Goal: Navigation & Orientation: Find specific page/section

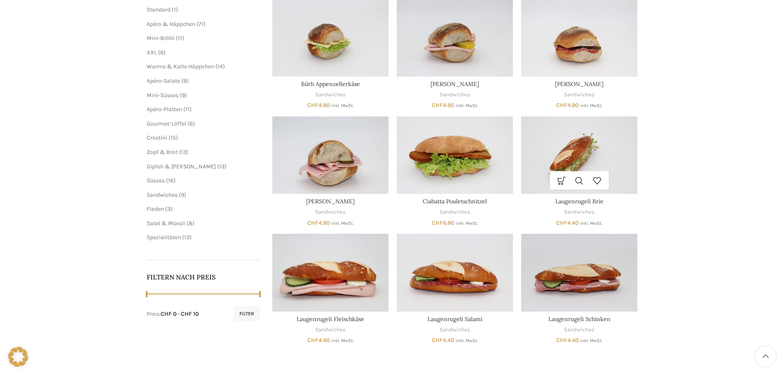
scroll to position [63, 0]
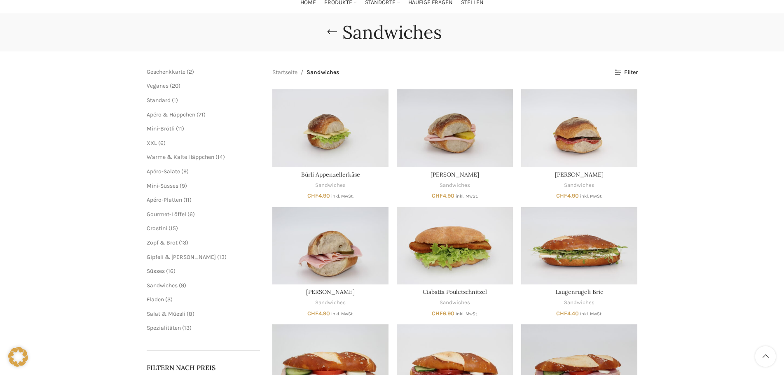
click at [160, 138] on ul "Mini-Brötli 11 11 Produkte XXL 6 6 Produkte Warme & Kalte Häppchen 14 14 Produk…" at bounding box center [204, 179] width 114 height 108
click at [155, 143] on span "XXL" at bounding box center [152, 143] width 10 height 7
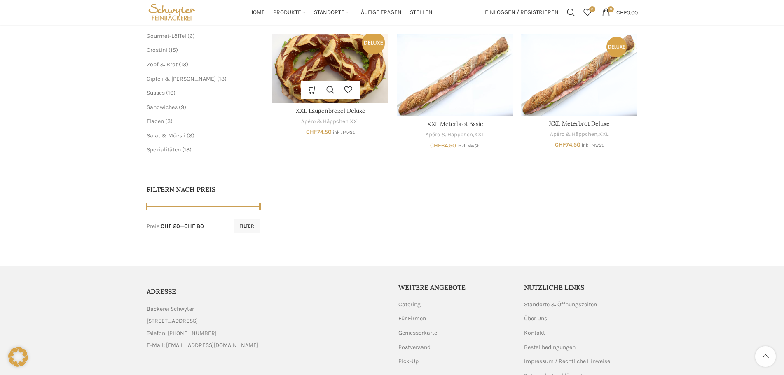
scroll to position [165, 0]
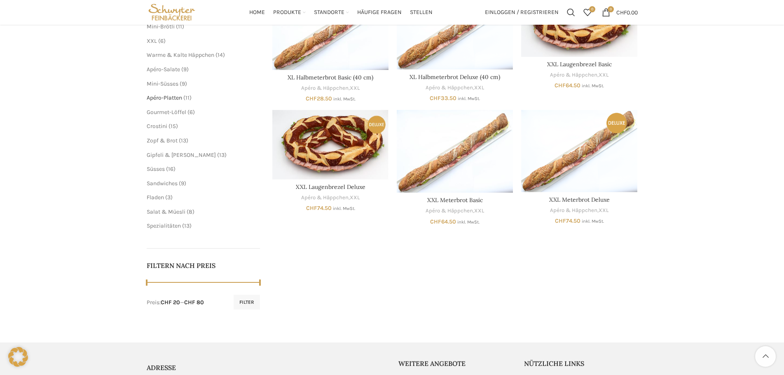
click at [172, 100] on span "Apéro-Platten" at bounding box center [164, 97] width 35 height 7
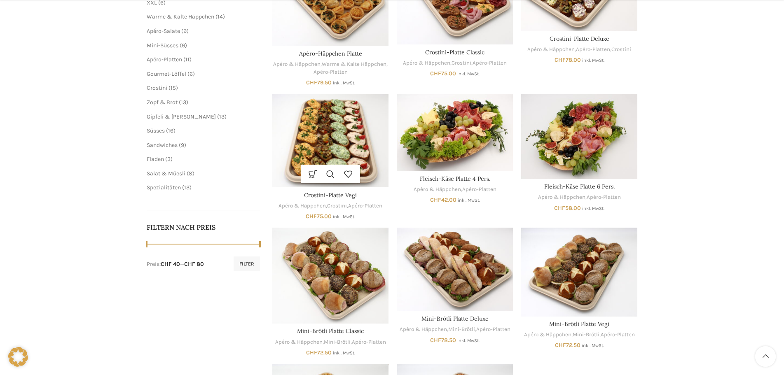
scroll to position [330, 0]
